Goal: Find specific page/section: Find specific page/section

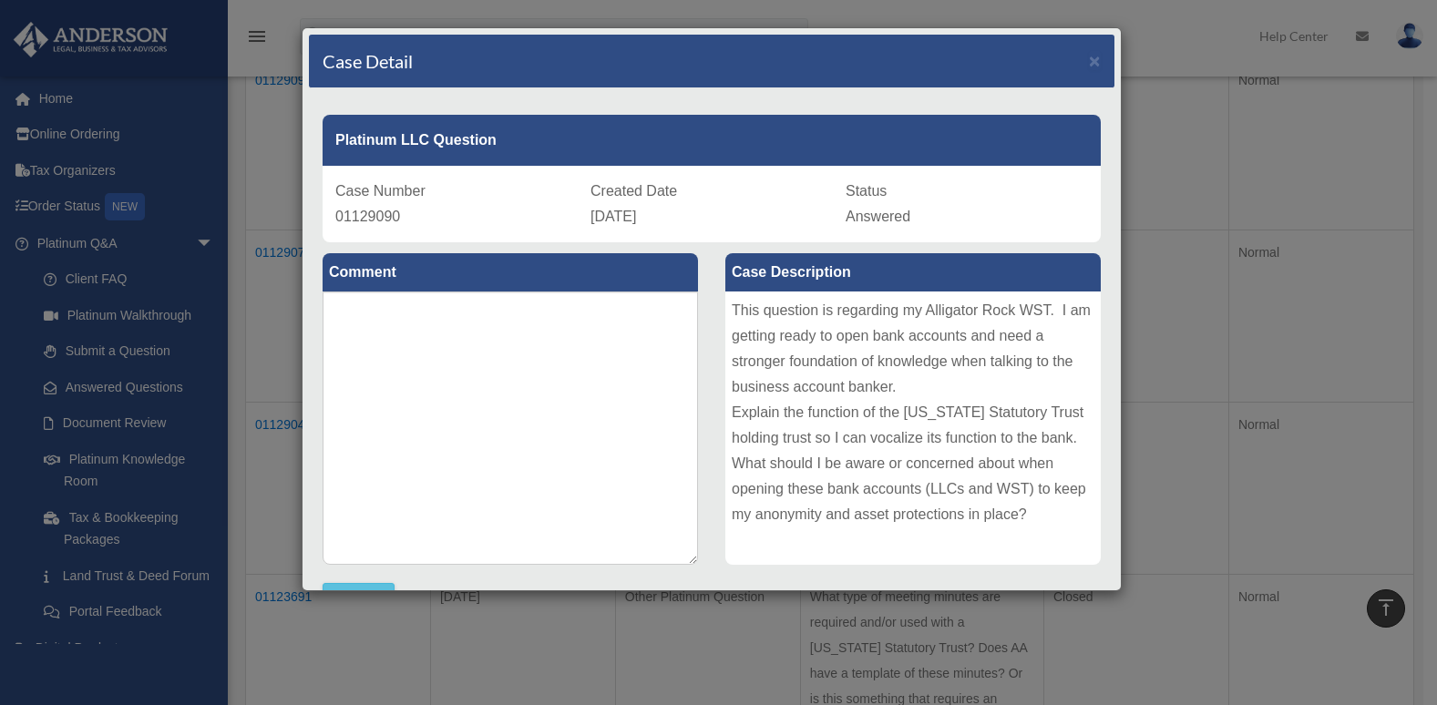
scroll to position [516, 0]
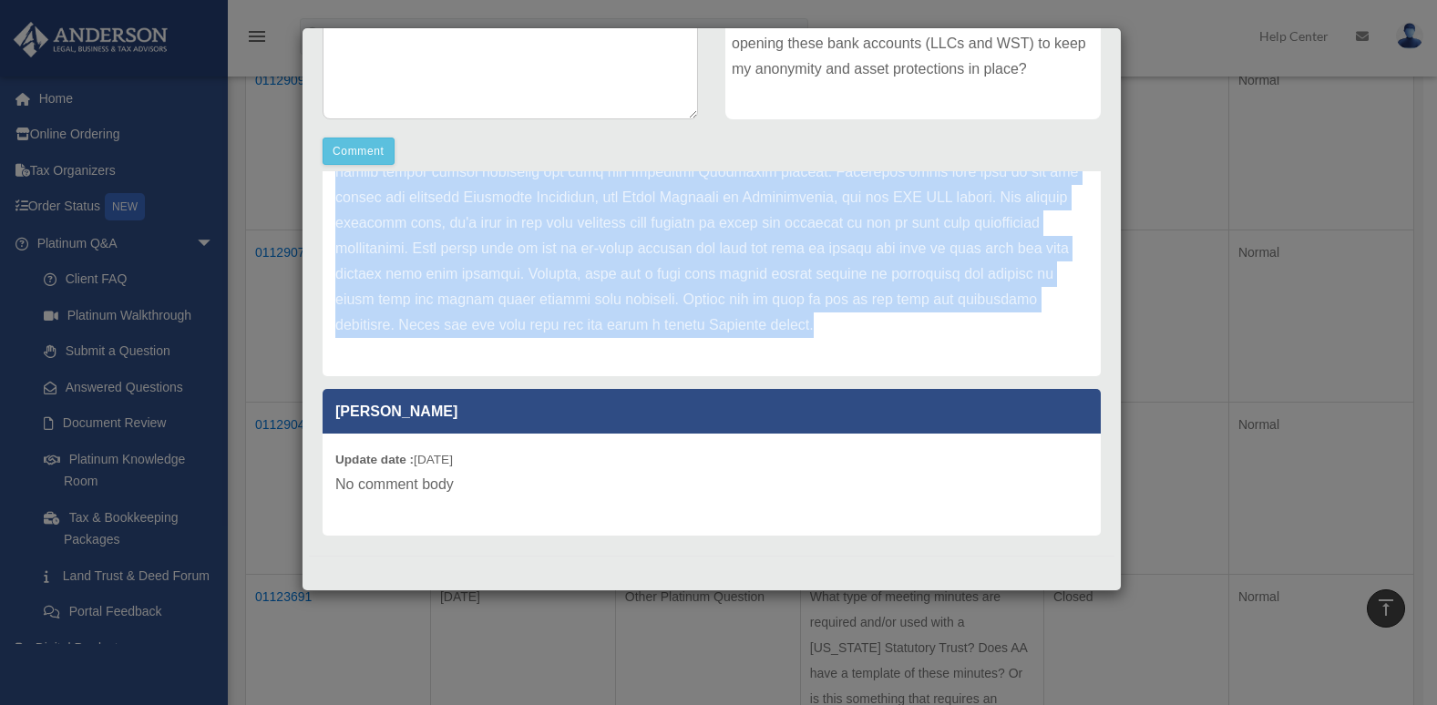
click at [865, 348] on div "Update date : 10-02-2025" at bounding box center [711, 58] width 778 height 638
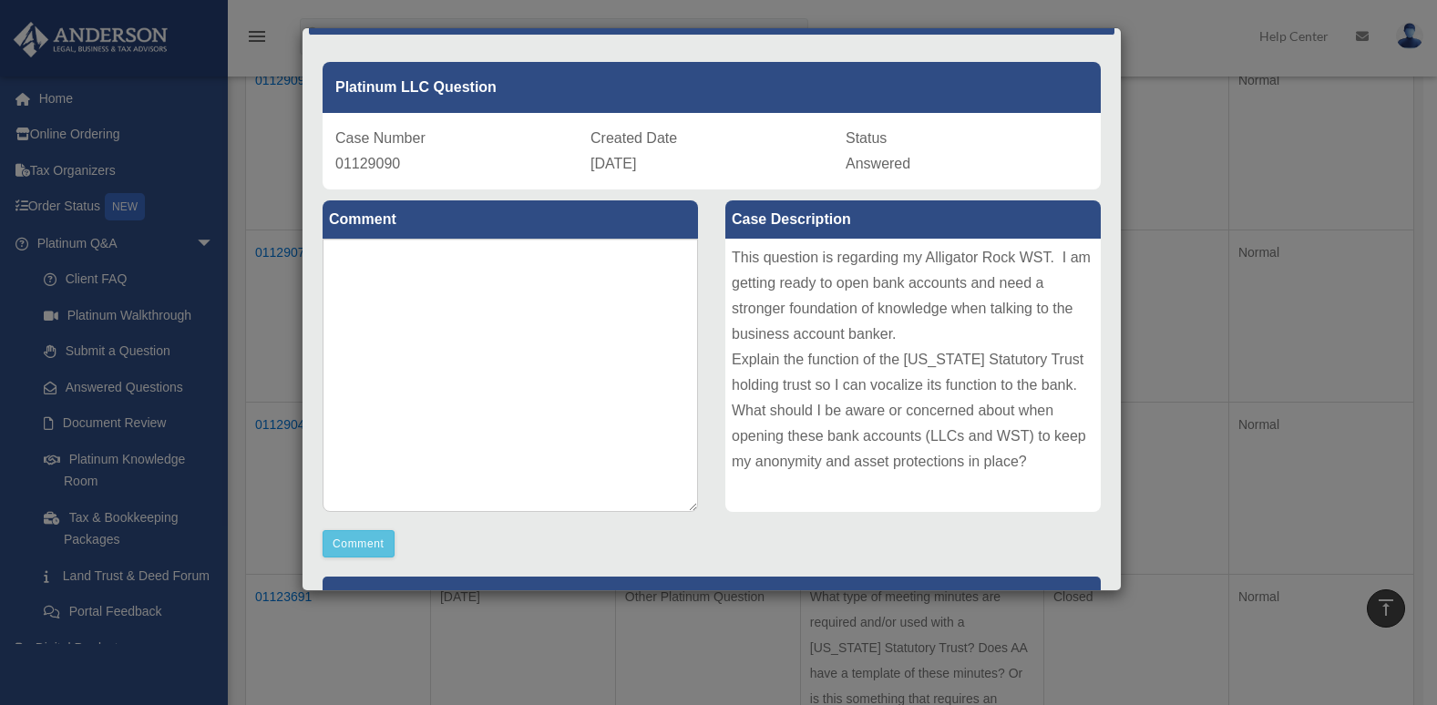
scroll to position [0, 0]
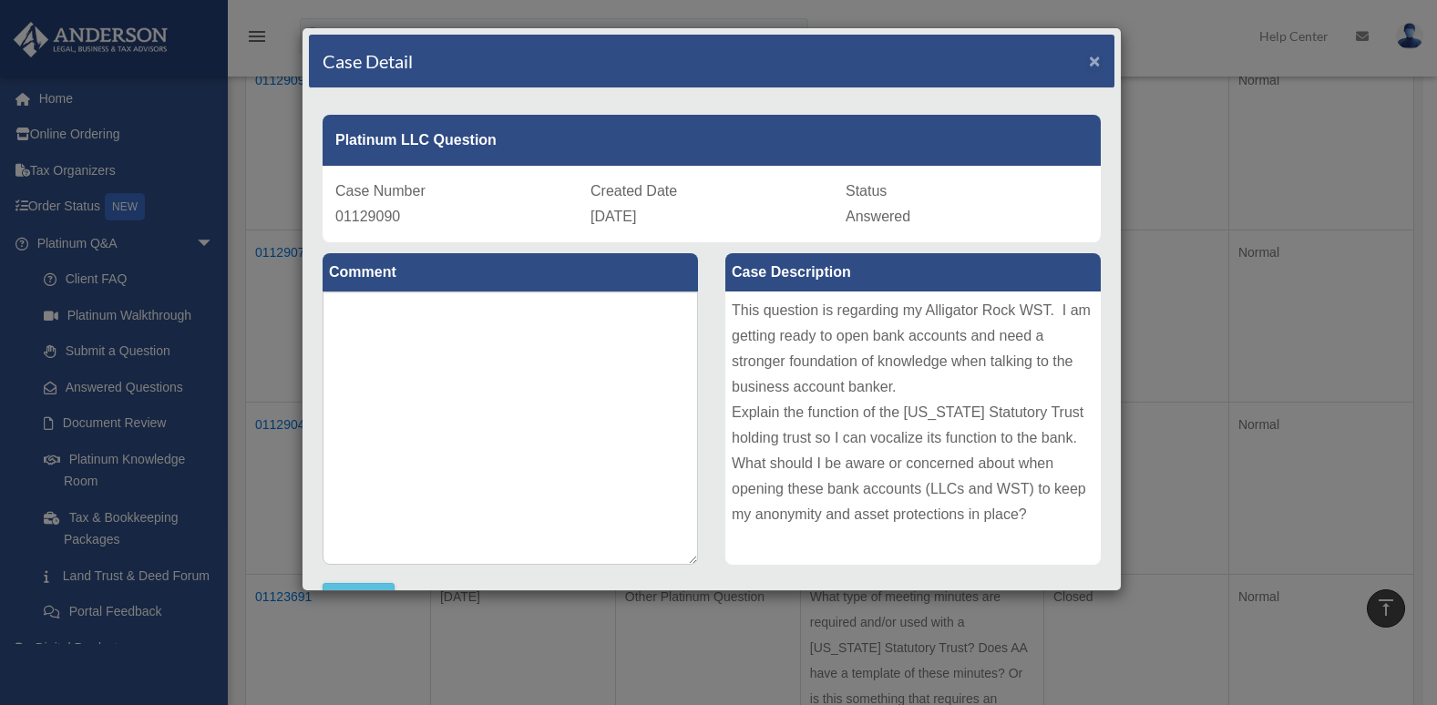
click at [1089, 56] on span "×" at bounding box center [1095, 60] width 12 height 21
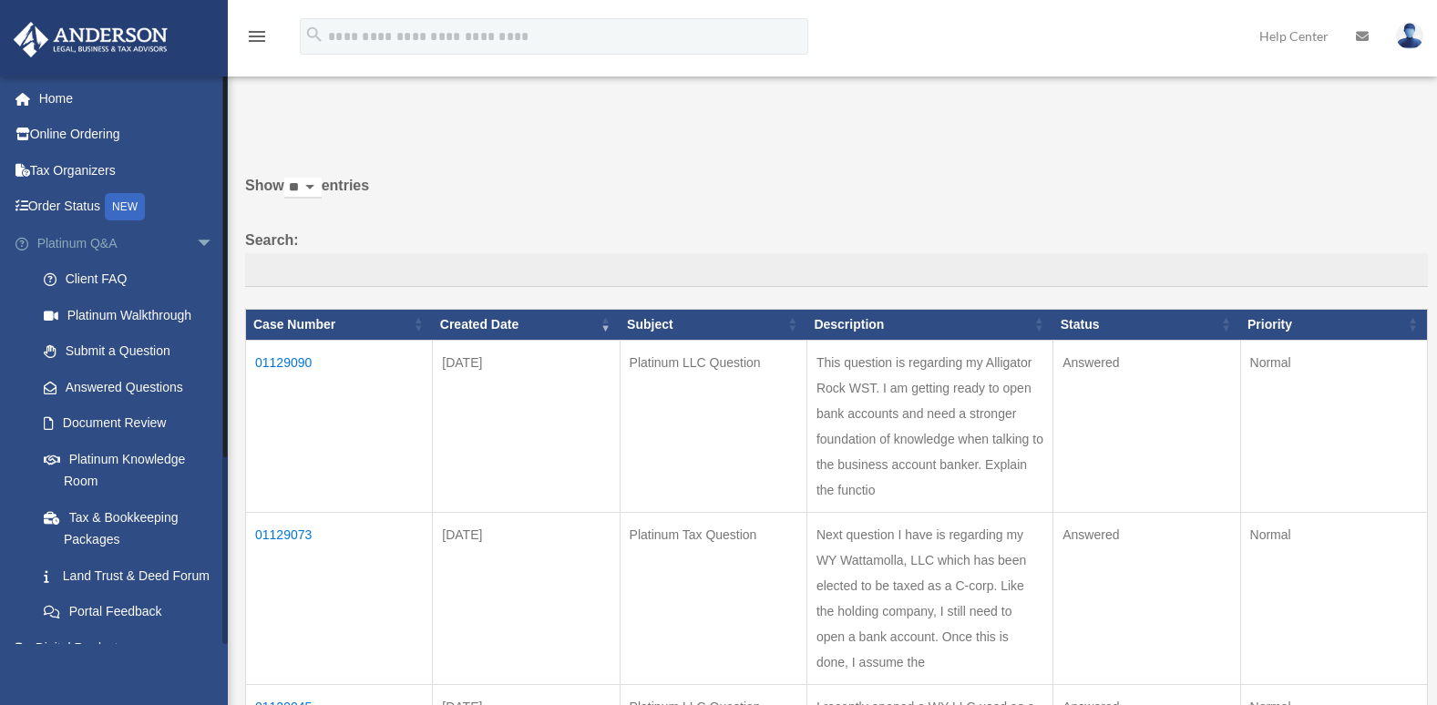
click at [196, 243] on span "arrow_drop_down" at bounding box center [214, 243] width 36 height 37
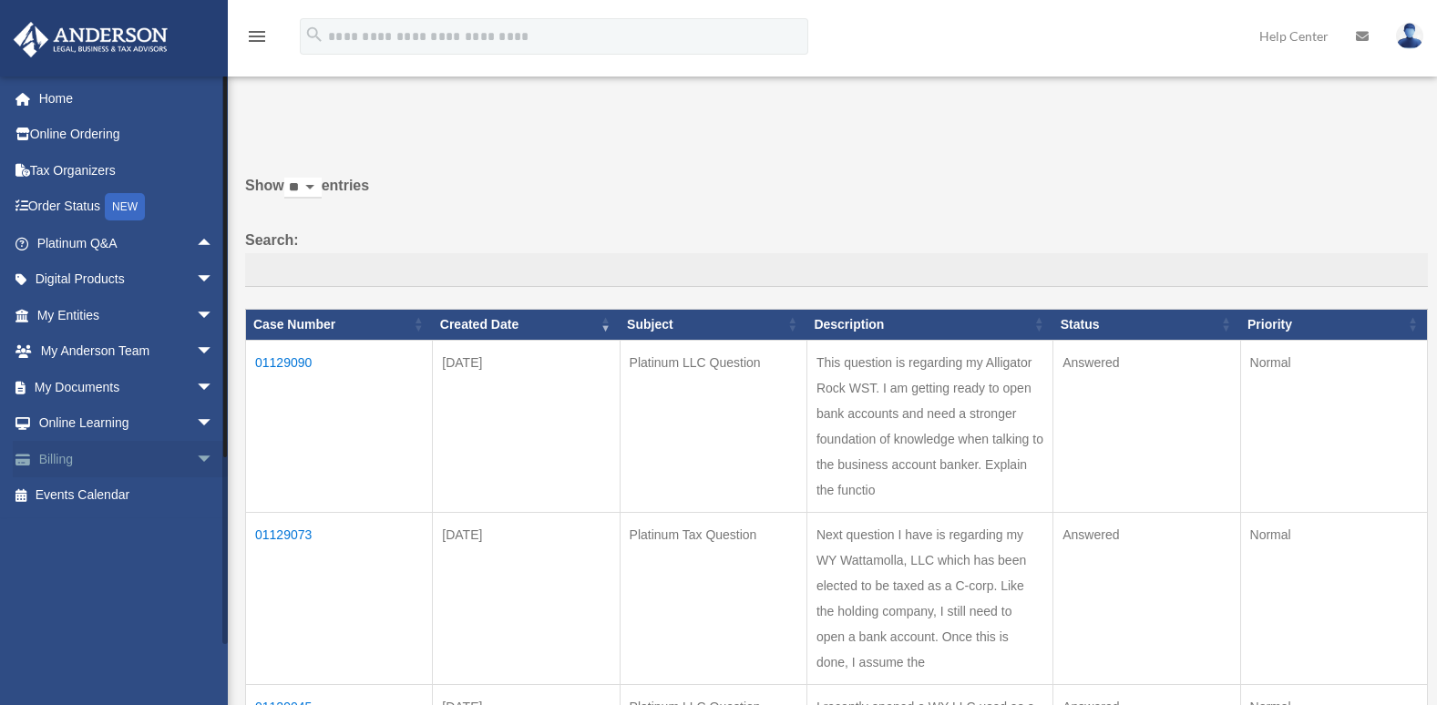
click at [196, 456] on span "arrow_drop_down" at bounding box center [214, 459] width 36 height 37
click at [114, 532] on link "Past Invoices" at bounding box center [134, 532] width 216 height 36
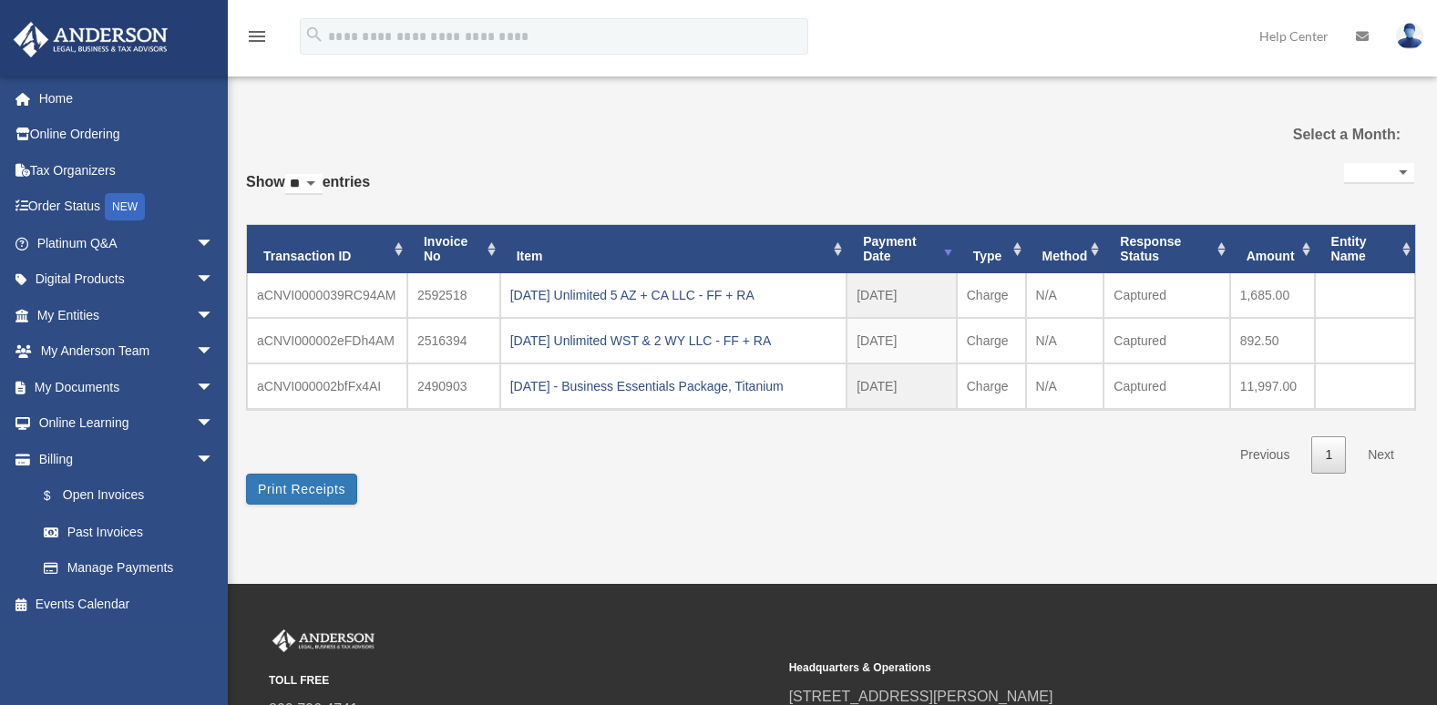
select select
click at [54, 94] on link "Home" at bounding box center [127, 98] width 229 height 36
